Goal: Find specific page/section: Find specific page/section

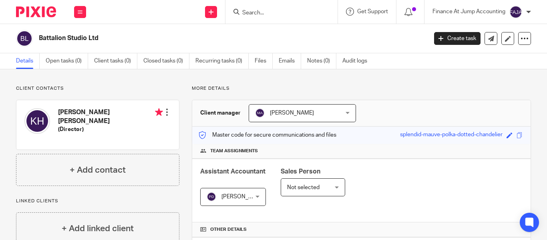
drag, startPoint x: 58, startPoint y: 109, endPoint x: 124, endPoint y: 112, distance: 65.7
click at [124, 112] on div "Katy Alice Rea Hunter (Director)" at bounding box center [93, 124] width 138 height 41
copy h4 "Katy Alice Rea Hunter"
click at [165, 112] on div at bounding box center [167, 112] width 8 height 8
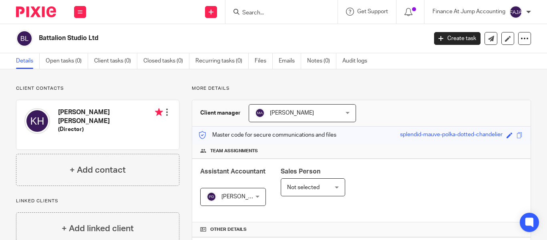
click at [99, 116] on h4 "Katy Alice Rea Hunter" at bounding box center [110, 116] width 105 height 17
click at [73, 125] on h5 "(Director)" at bounding box center [110, 129] width 105 height 8
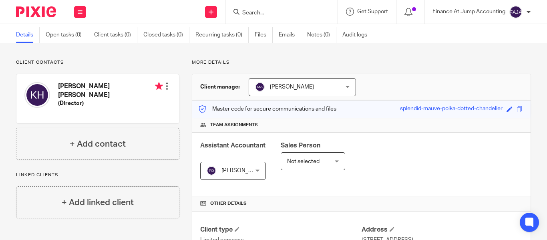
scroll to position [40, 0]
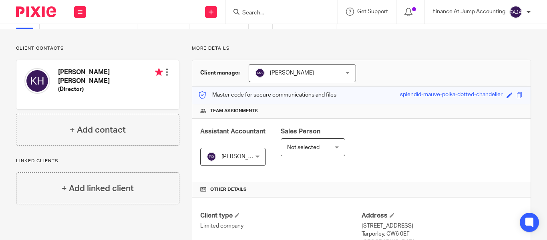
click at [369, 171] on div "Assistant Accountant Priyadharshini Damodharan Priyadharshini Damodharan Not se…" at bounding box center [361, 150] width 338 height 64
click at [349, 164] on div "Assistant Accountant Priyadharshini Damodharan Priyadharshini Damodharan Not se…" at bounding box center [361, 150] width 338 height 64
click at [364, 142] on div "Assistant Accountant Priyadharshini Damodharan Priyadharshini Damodharan Not se…" at bounding box center [361, 150] width 338 height 64
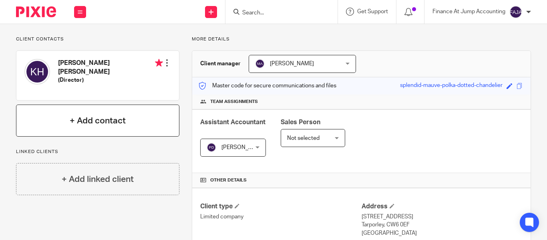
scroll to position [0, 0]
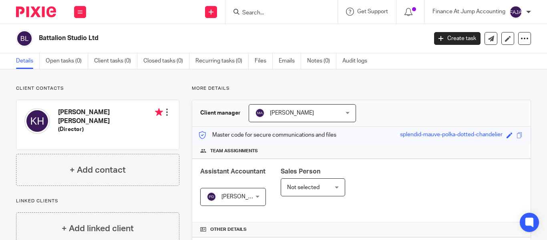
click at [253, 11] on input "Search" at bounding box center [277, 13] width 72 height 7
paste input "Constellation Global UK Limited"
type input "Constellation Global UK Limited"
click button "submit" at bounding box center [0, 0] width 0 height 0
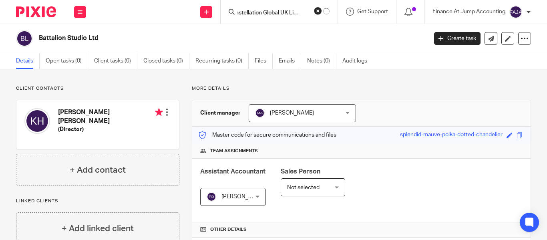
scroll to position [0, 0]
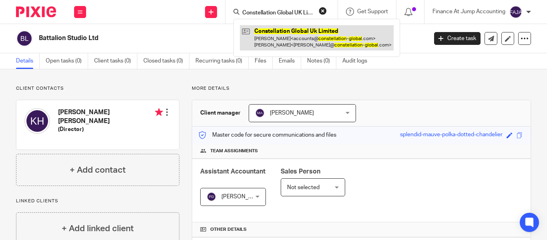
click at [273, 39] on link at bounding box center [317, 37] width 154 height 25
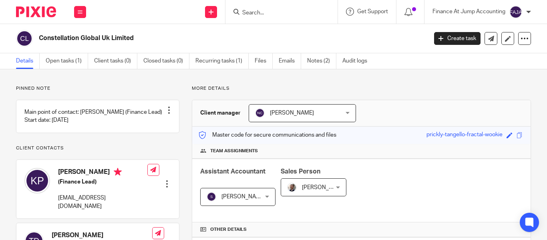
scroll to position [120, 0]
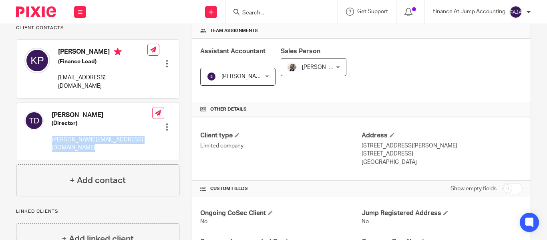
drag, startPoint x: 50, startPoint y: 153, endPoint x: 137, endPoint y: 159, distance: 87.1
click at [137, 159] on div "[PERSON_NAME] (Director) [PERSON_NAME][EMAIL_ADDRESS][DOMAIN_NAME] Edit contact…" at bounding box center [97, 131] width 163 height 57
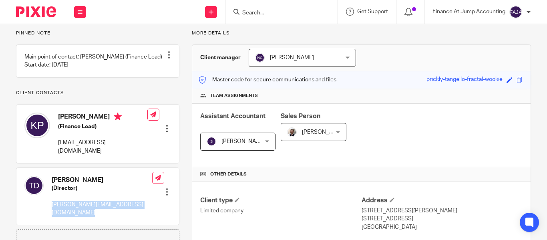
scroll to position [0, 0]
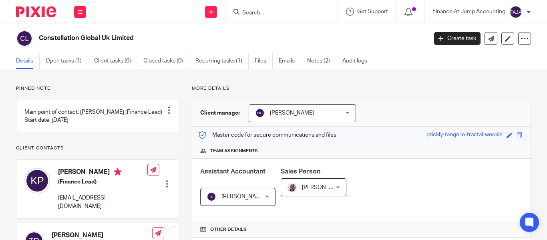
click at [255, 10] on input "Search" at bounding box center [277, 13] width 72 height 7
paste input "[PERSON_NAME][EMAIL_ADDRESS][DOMAIN_NAME]"
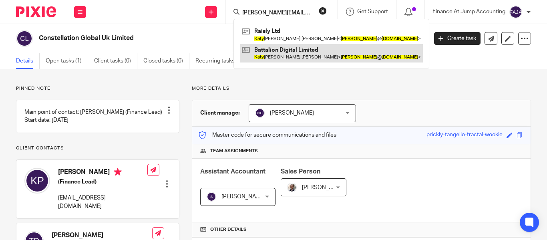
type input "katy@wearebattalion.com"
click at [269, 54] on link at bounding box center [331, 53] width 183 height 18
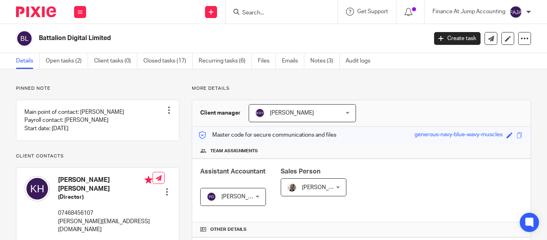
click at [241, 15] on div at bounding box center [279, 12] width 93 height 10
click at [260, 10] on input "Search" at bounding box center [277, 13] width 72 height 7
paste input "katy@wearebattalion.com"
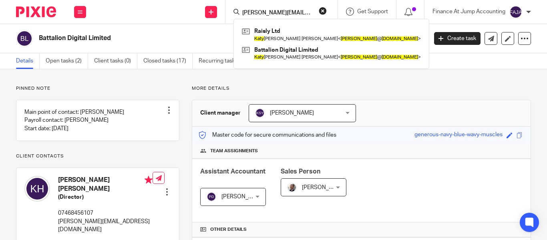
type input "katy@wearebattalion.com"
click at [327, 12] on button "reset" at bounding box center [323, 11] width 8 height 8
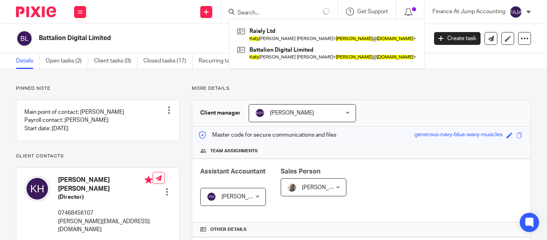
click at [271, 8] on form at bounding box center [283, 12] width 93 height 10
click at [249, 12] on input "Search" at bounding box center [273, 13] width 72 height 7
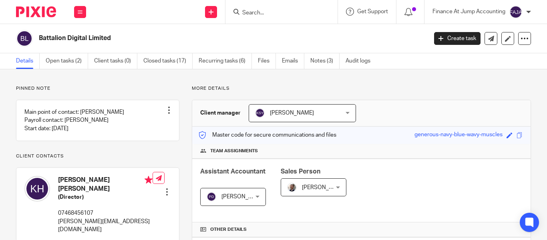
paste input "Battalion Studio Limited"
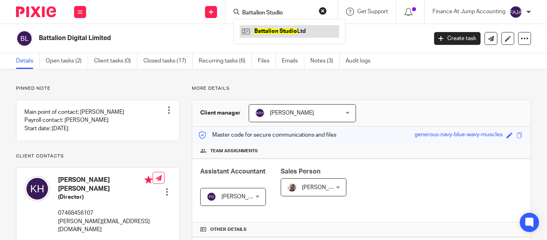
type input "Battalion Studio"
click at [284, 36] on link at bounding box center [289, 31] width 99 height 12
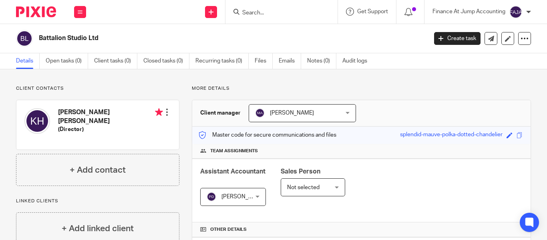
click at [155, 111] on icon at bounding box center [159, 112] width 8 height 8
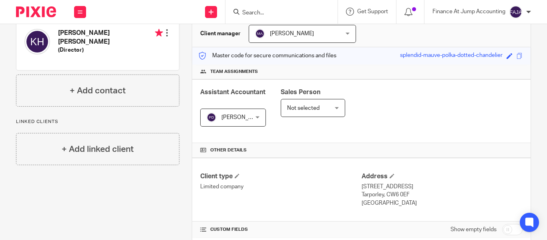
scroll to position [80, 0]
drag, startPoint x: 62, startPoint y: 30, endPoint x: 123, endPoint y: 32, distance: 60.9
click at [123, 32] on h4 "[PERSON_NAME] [PERSON_NAME]" at bounding box center [110, 36] width 105 height 17
copy h4 "[PERSON_NAME] [PERSON_NAME]"
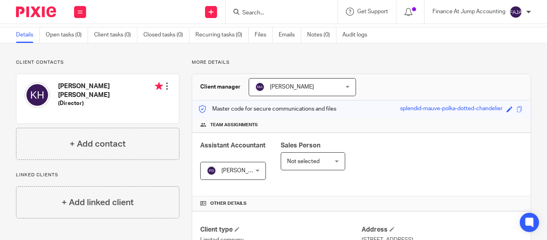
scroll to position [40, 0]
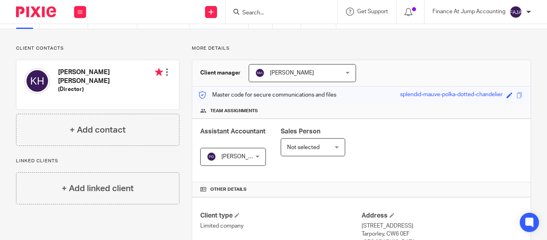
click at [367, 105] on div "Team assignments" at bounding box center [361, 111] width 338 height 15
click at [266, 157] on div "Priyadharshini Damodharan Priyadharshini Damodharan" at bounding box center [233, 157] width 66 height 18
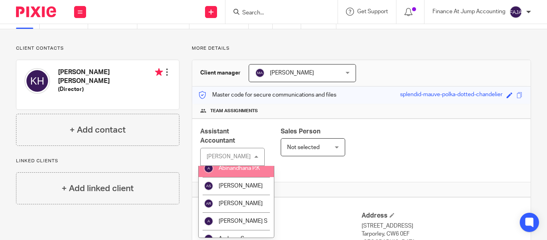
click at [327, 169] on div "Assistant Accountant Priyadharshini Damodharan Priyadharshini Damodharan Not se…" at bounding box center [361, 150] width 338 height 64
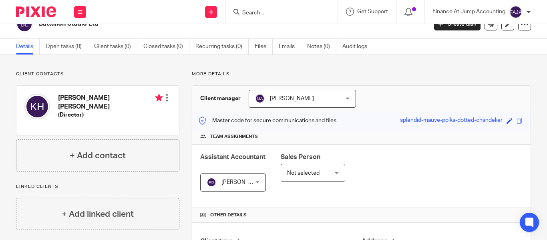
scroll to position [0, 0]
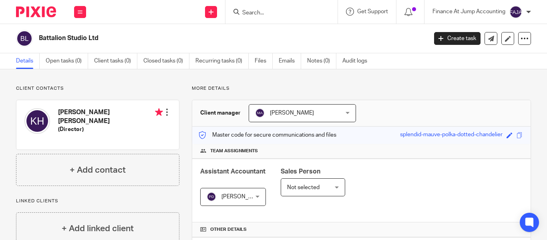
drag, startPoint x: 38, startPoint y: 38, endPoint x: 99, endPoint y: 42, distance: 61.3
click at [99, 42] on div "Battalion Studio Ltd" at bounding box center [219, 38] width 406 height 17
copy h2 "Battalion Studio Ltd"
click at [233, 8] on div at bounding box center [279, 12] width 93 height 10
click at [235, 13] on icon at bounding box center [236, 12] width 6 height 6
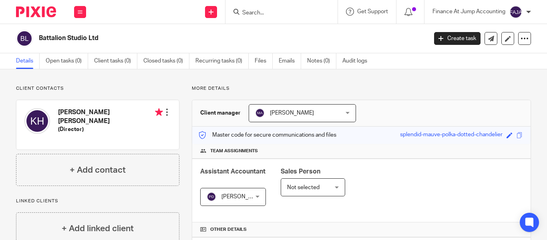
click at [242, 8] on form at bounding box center [283, 12] width 85 height 10
click at [248, 10] on input "Search" at bounding box center [277, 13] width 72 height 7
paste input "R&B Coaching And Wellbeing Ltd"
type input "R&B Coaching And Wellbeing Ltd"
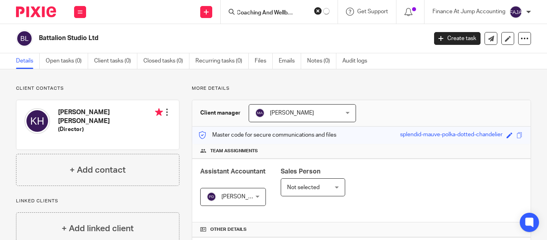
click button "submit" at bounding box center [0, 0] width 0 height 0
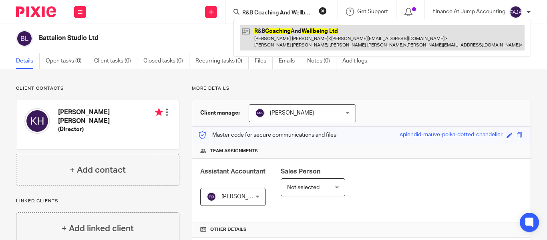
click at [274, 31] on link at bounding box center [382, 37] width 285 height 25
click at [273, 32] on link at bounding box center [382, 37] width 285 height 25
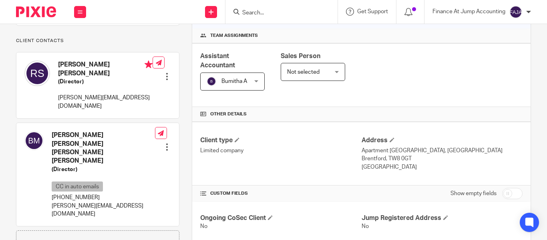
scroll to position [120, 0]
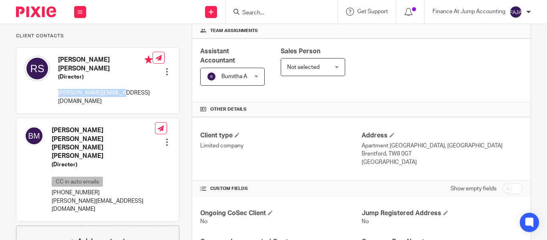
drag, startPoint x: 126, startPoint y: 101, endPoint x: 57, endPoint y: 100, distance: 69.7
click at [57, 100] on div "[PERSON_NAME] [PERSON_NAME] (Director) [PERSON_NAME][EMAIL_ADDRESS][DOMAIN_NAME]" at bounding box center [88, 81] width 128 height 58
copy p "[PERSON_NAME][EMAIL_ADDRESS][DOMAIN_NAME]"
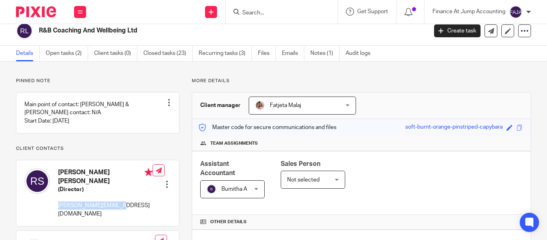
scroll to position [0, 0]
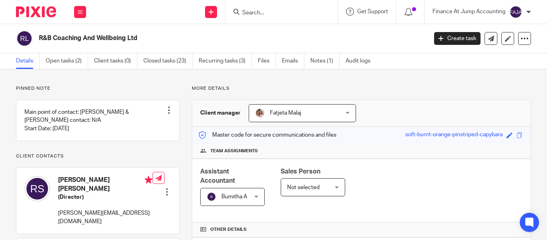
click at [241, 14] on div at bounding box center [279, 12] width 93 height 10
click at [251, 12] on input "Search" at bounding box center [277, 13] width 72 height 7
paste input "Lemon Financial Technologies"
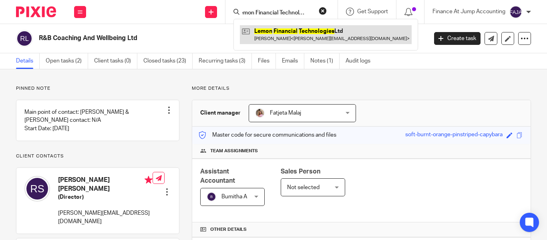
type input "Lemon Financial Technologies"
click at [259, 42] on link at bounding box center [326, 34] width 172 height 18
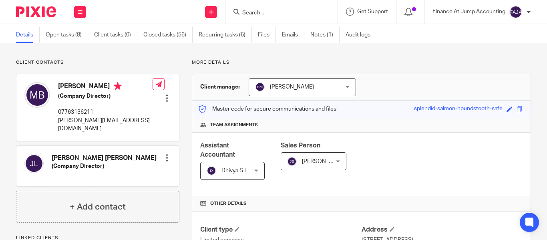
scroll to position [40, 0]
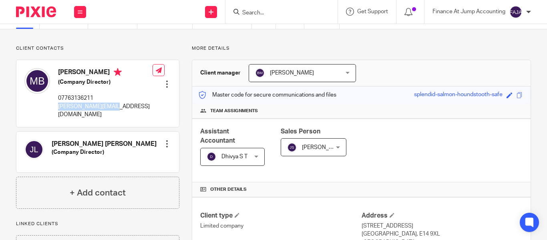
drag, startPoint x: 124, startPoint y: 104, endPoint x: 58, endPoint y: 105, distance: 65.3
click at [58, 105] on div "Matt Bird (Company Director) 07763136211 matt@spendlemon.com Edit contact Creat…" at bounding box center [97, 93] width 163 height 66
copy p "matt@spendlemon.com"
click at [242, 7] on form at bounding box center [283, 12] width 85 height 10
click at [238, 12] on icon at bounding box center [236, 12] width 6 height 6
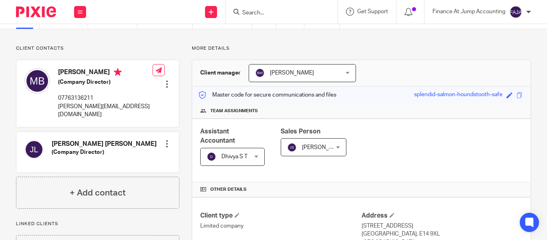
click at [260, 16] on input "Search" at bounding box center [277, 13] width 72 height 7
paste input "ERS Services 89"
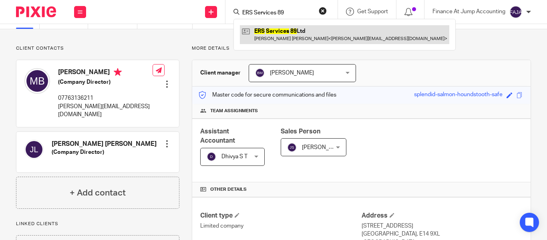
type input "ERS Services 89"
click at [281, 33] on link at bounding box center [344, 34] width 209 height 18
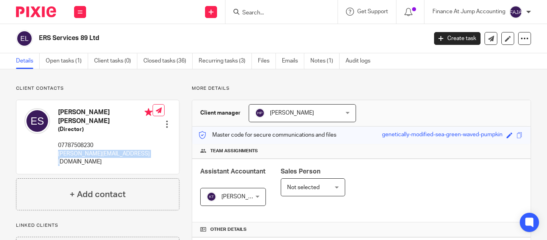
drag, startPoint x: 58, startPoint y: 146, endPoint x: 72, endPoint y: 151, distance: 14.9
click at [72, 151] on p "[PERSON_NAME][EMAIL_ADDRESS][DOMAIN_NAME]" at bounding box center [105, 158] width 94 height 16
copy p "[PERSON_NAME][EMAIL_ADDRESS][DOMAIN_NAME]"
click at [252, 196] on div "[PERSON_NAME] [PERSON_NAME]" at bounding box center [233, 197] width 66 height 18
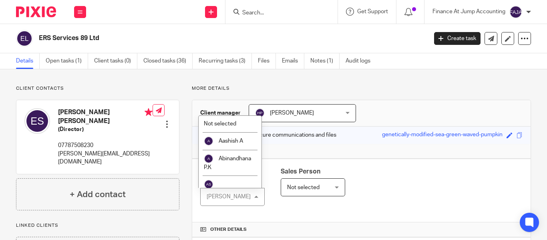
click at [284, 203] on div "Sales Person Not selected Not selected Not selected [PERSON_NAME] A Abinandhana…" at bounding box center [313, 186] width 64 height 39
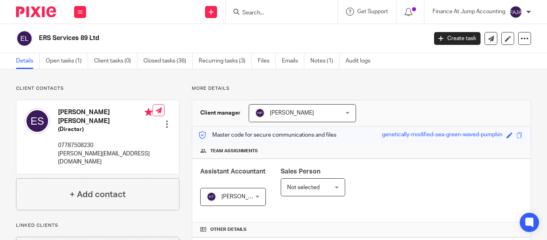
click at [258, 14] on input "Search" at bounding box center [277, 13] width 72 height 7
paste input "PEKUNO CAPITAL LIMITED"
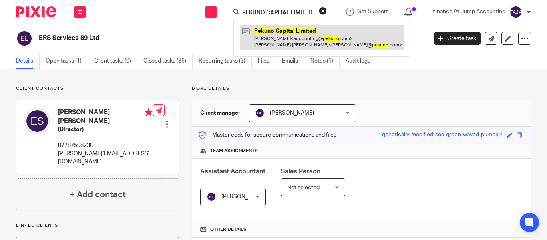
type input "PEKUNO CAPITAL LIMITED"
click at [267, 28] on link at bounding box center [322, 37] width 164 height 25
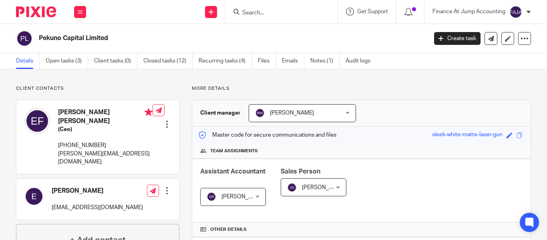
click at [234, 12] on icon at bounding box center [236, 12] width 6 height 6
click at [251, 10] on input "Search" at bounding box center [277, 13] width 72 height 7
paste input "Bnky Mcbnk Ltd"
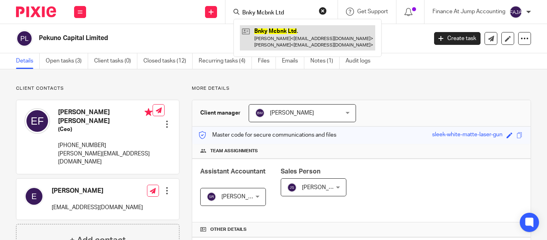
type input "Bnky Mcbnk Ltd"
click at [261, 30] on link at bounding box center [307, 37] width 135 height 25
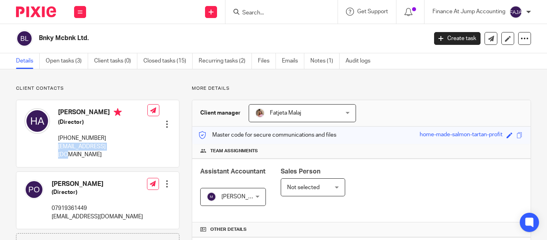
drag, startPoint x: 120, startPoint y: 146, endPoint x: 58, endPoint y: 147, distance: 62.9
click at [58, 147] on div "[PERSON_NAME] (Director) [PHONE_NUMBER] [EMAIL_ADDRESS][DOMAIN_NAME] Edit conta…" at bounding box center [97, 133] width 163 height 66
copy p "[EMAIL_ADDRESS][DOMAIN_NAME]"
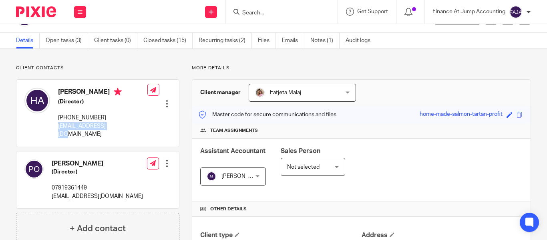
scroll to position [40, 0]
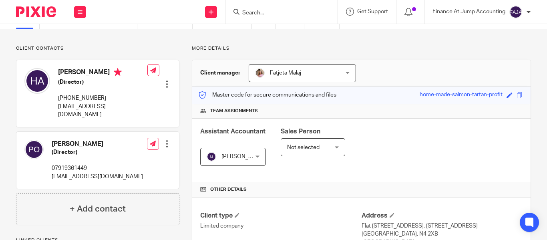
click at [248, 12] on input "Search" at bounding box center [277, 13] width 72 height 7
paste input "Black Star AI Ltd"
type input "Black Star AI Ltd"
click button "submit" at bounding box center [0, 0] width 0 height 0
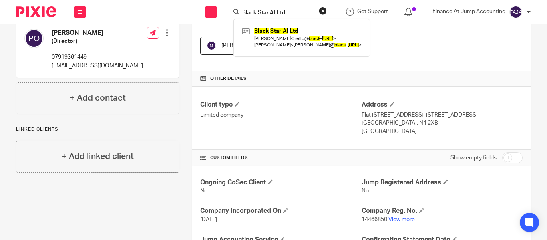
scroll to position [200, 0]
